Goal: Find specific page/section

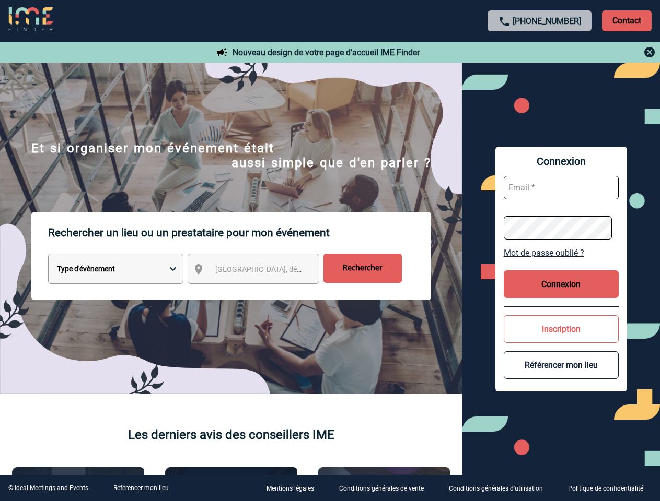
click at [330, 251] on p "Rechercher un lieu ou un prestataire pour mon événement" at bounding box center [239, 233] width 383 height 42
click at [626, 20] on p "Contact" at bounding box center [627, 20] width 50 height 21
click at [539, 52] on div at bounding box center [540, 52] width 232 height 13
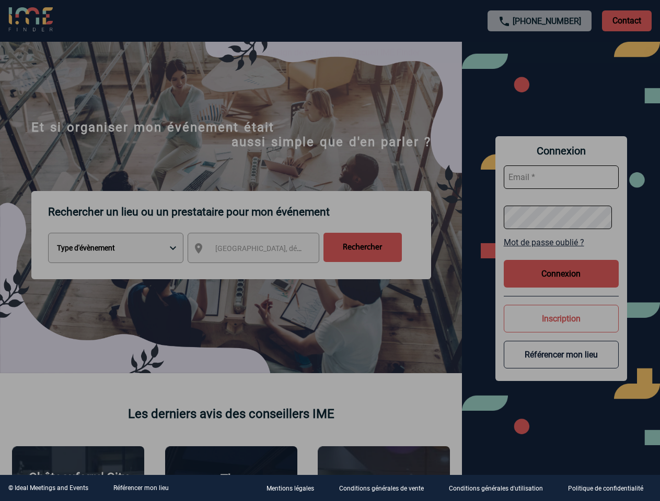
click at [263, 271] on div at bounding box center [330, 250] width 660 height 501
click at [561, 253] on div at bounding box center [330, 250] width 660 height 501
click at [561, 284] on div at bounding box center [330, 250] width 660 height 501
click at [561, 329] on div at bounding box center [330, 250] width 660 height 501
click at [561, 365] on div at bounding box center [330, 250] width 660 height 501
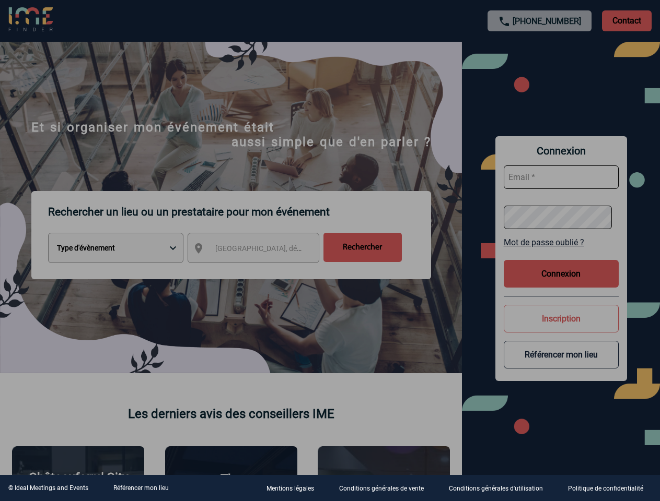
click at [140, 488] on link "Référencer mon lieu" at bounding box center [140, 488] width 55 height 7
